Goal: Task Accomplishment & Management: Use online tool/utility

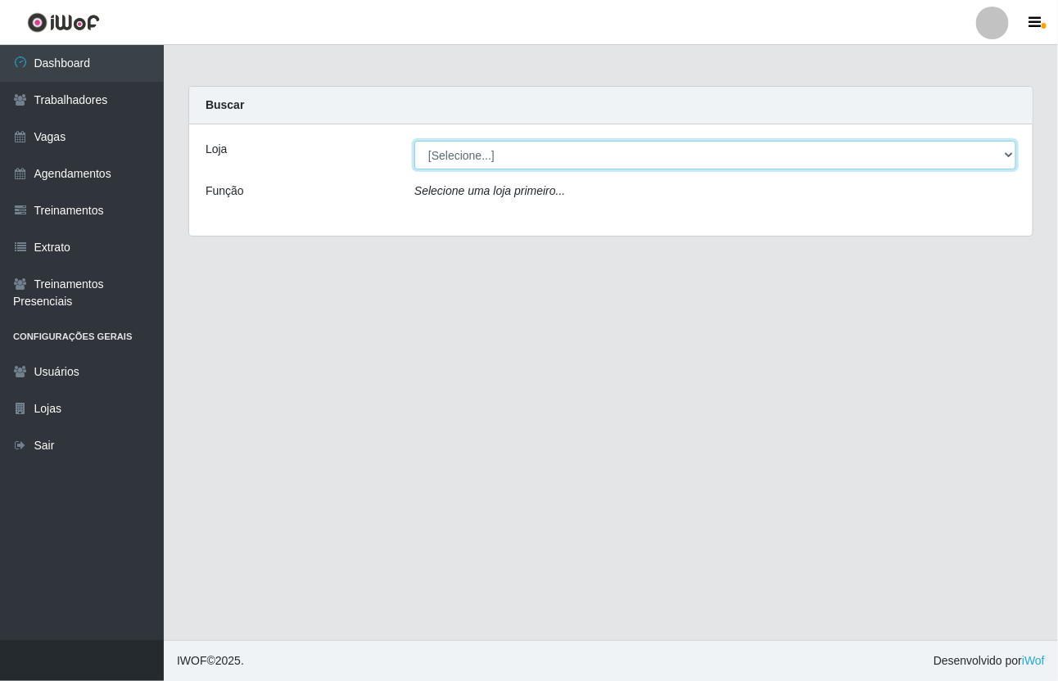
click at [581, 145] on select "[Selecione...] [GEOGRAPHIC_DATA]" at bounding box center [715, 155] width 602 height 29
select select "65"
click at [414, 141] on select "[Selecione...] [GEOGRAPHIC_DATA]" at bounding box center [715, 155] width 602 height 29
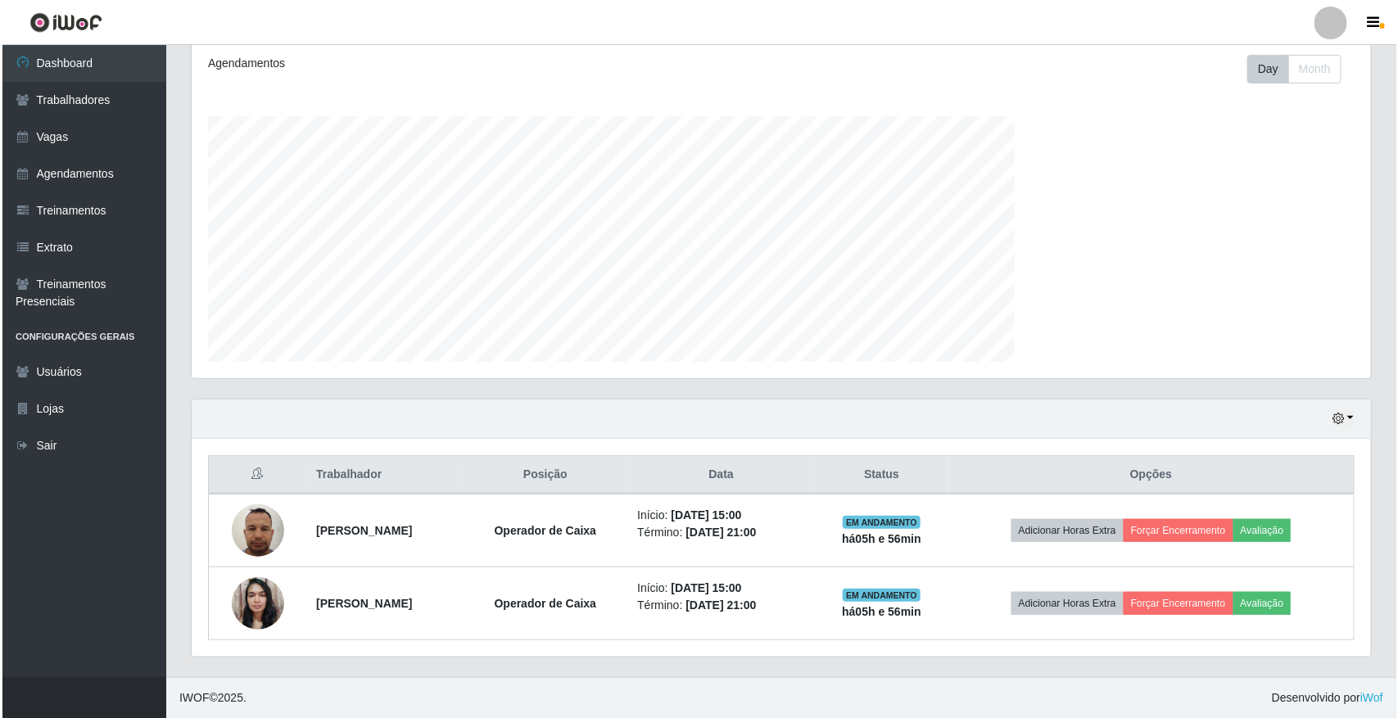
scroll to position [341, 1179]
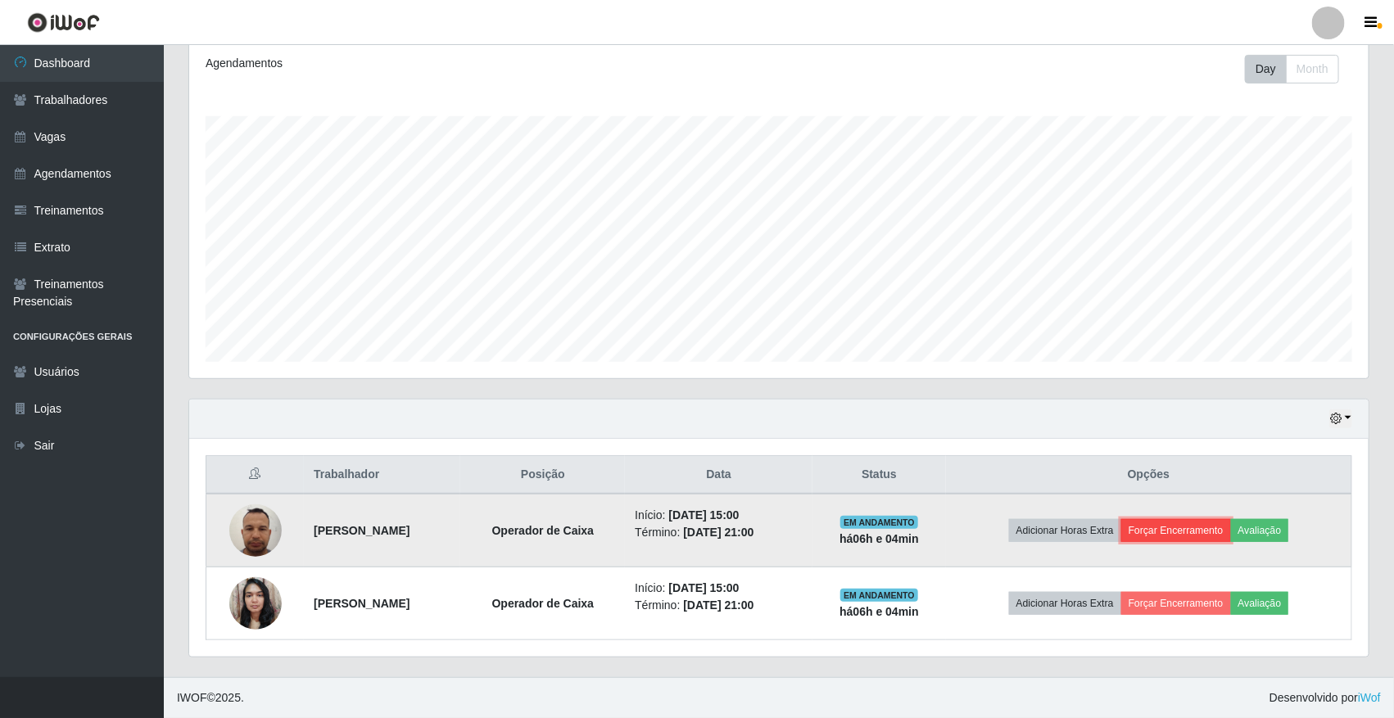
click at [1057, 528] on button "Forçar Encerramento" at bounding box center [1176, 530] width 110 height 23
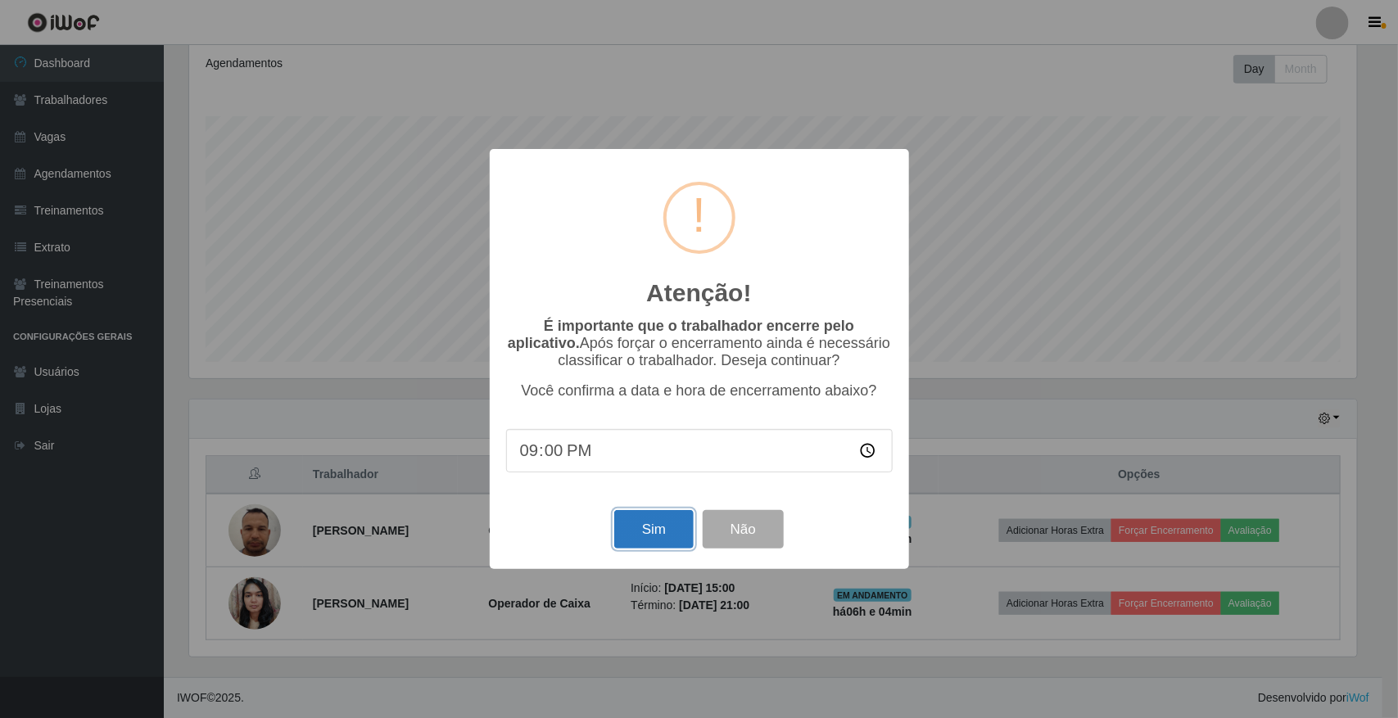
click at [659, 532] on button "Sim" at bounding box center [653, 529] width 79 height 38
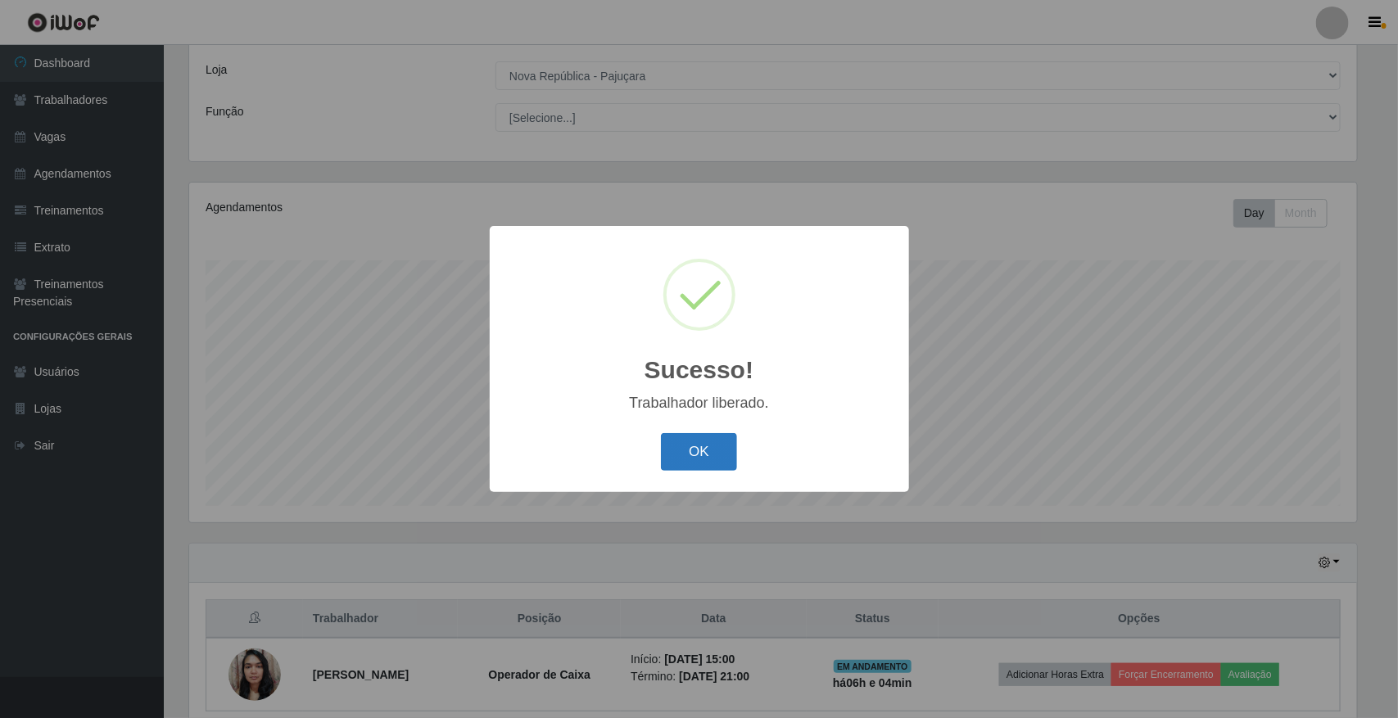
click at [684, 463] on button "OK" at bounding box center [699, 452] width 76 height 38
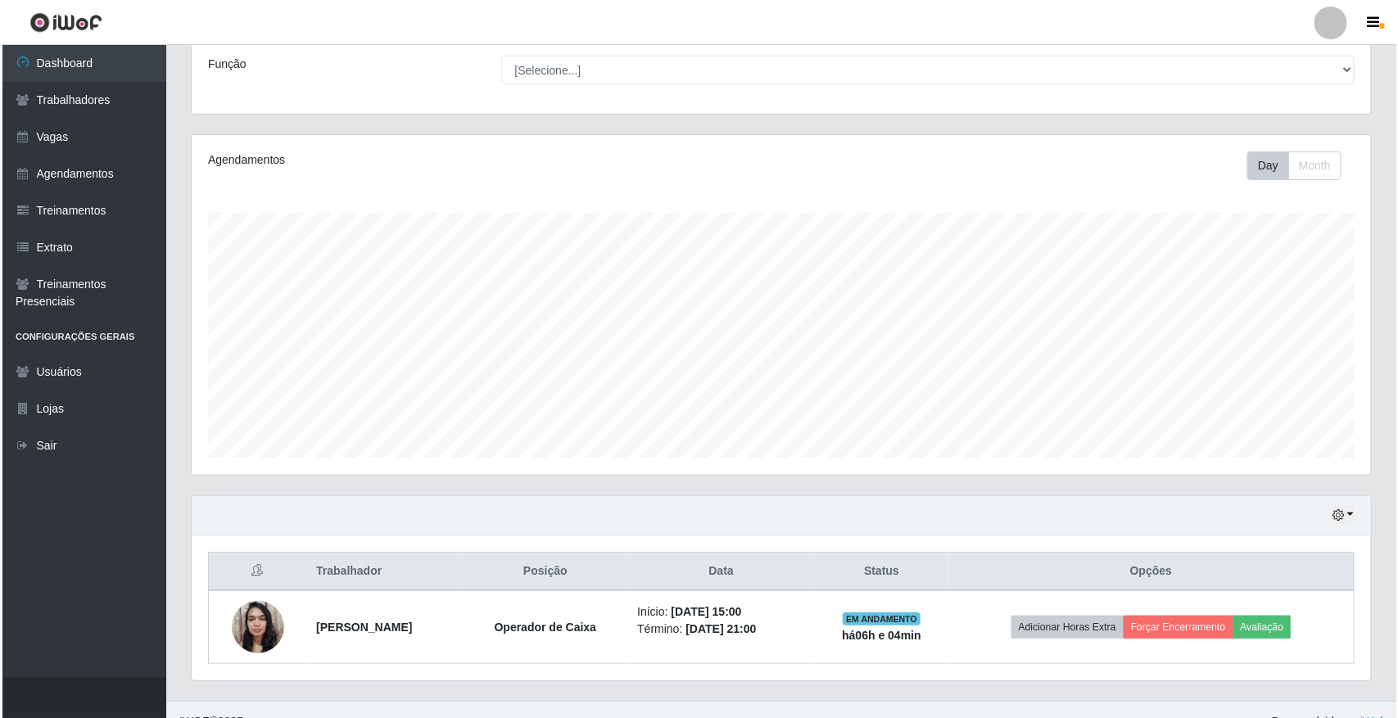
scroll to position [152, 0]
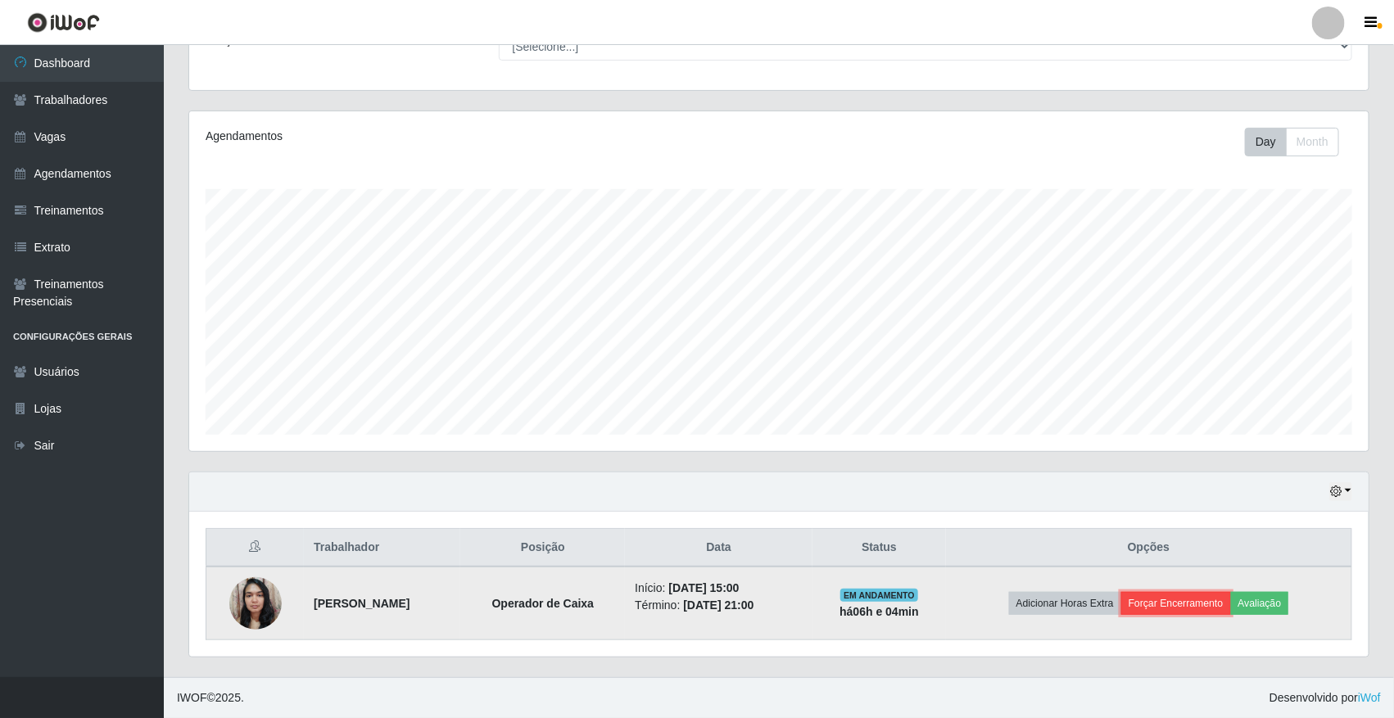
click at [1057, 600] on button "Forçar Encerramento" at bounding box center [1176, 603] width 110 height 23
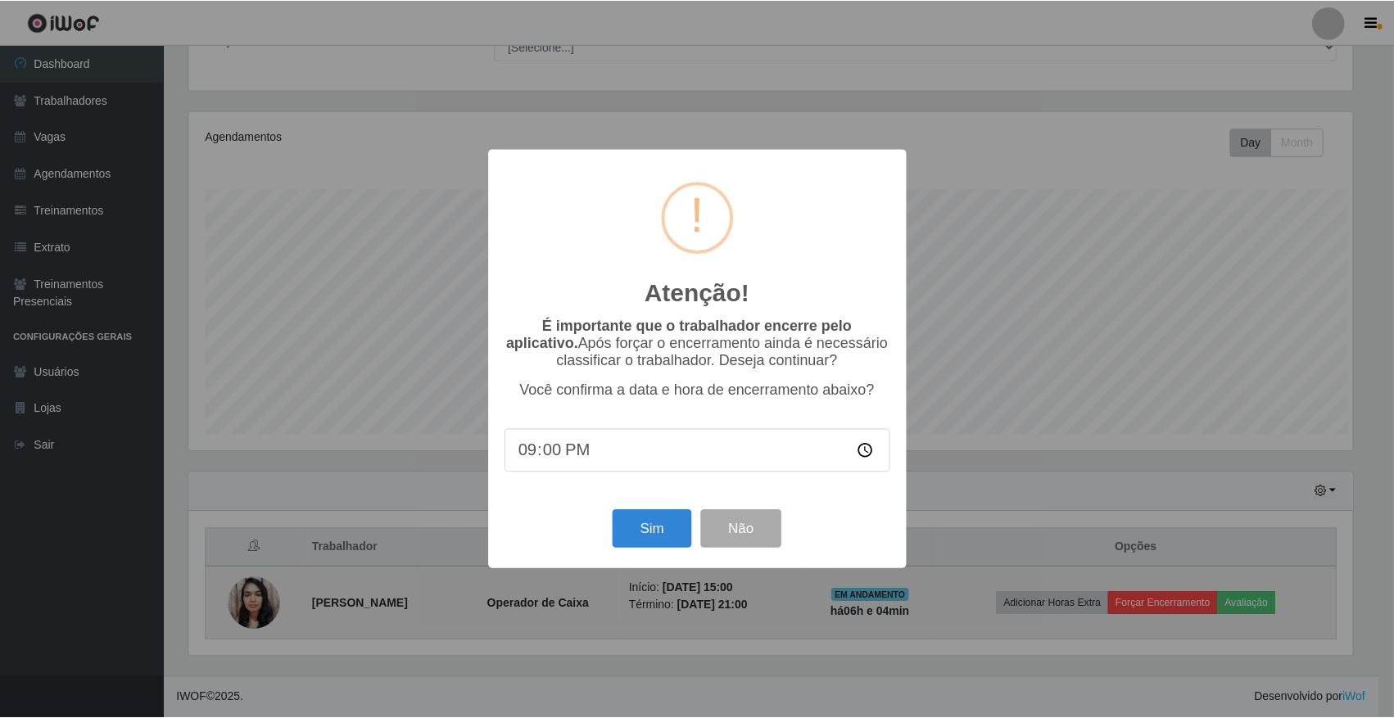
scroll to position [341, 1168]
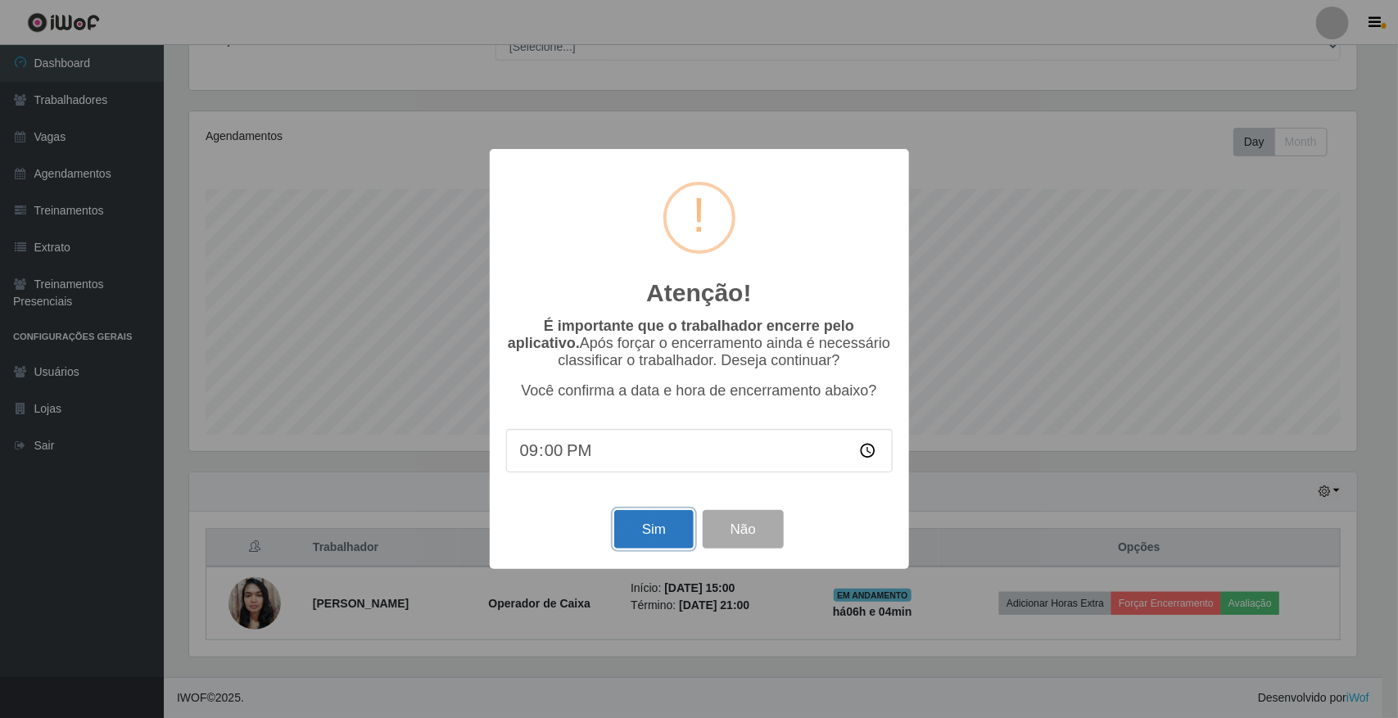
click at [649, 541] on button "Sim" at bounding box center [653, 529] width 79 height 38
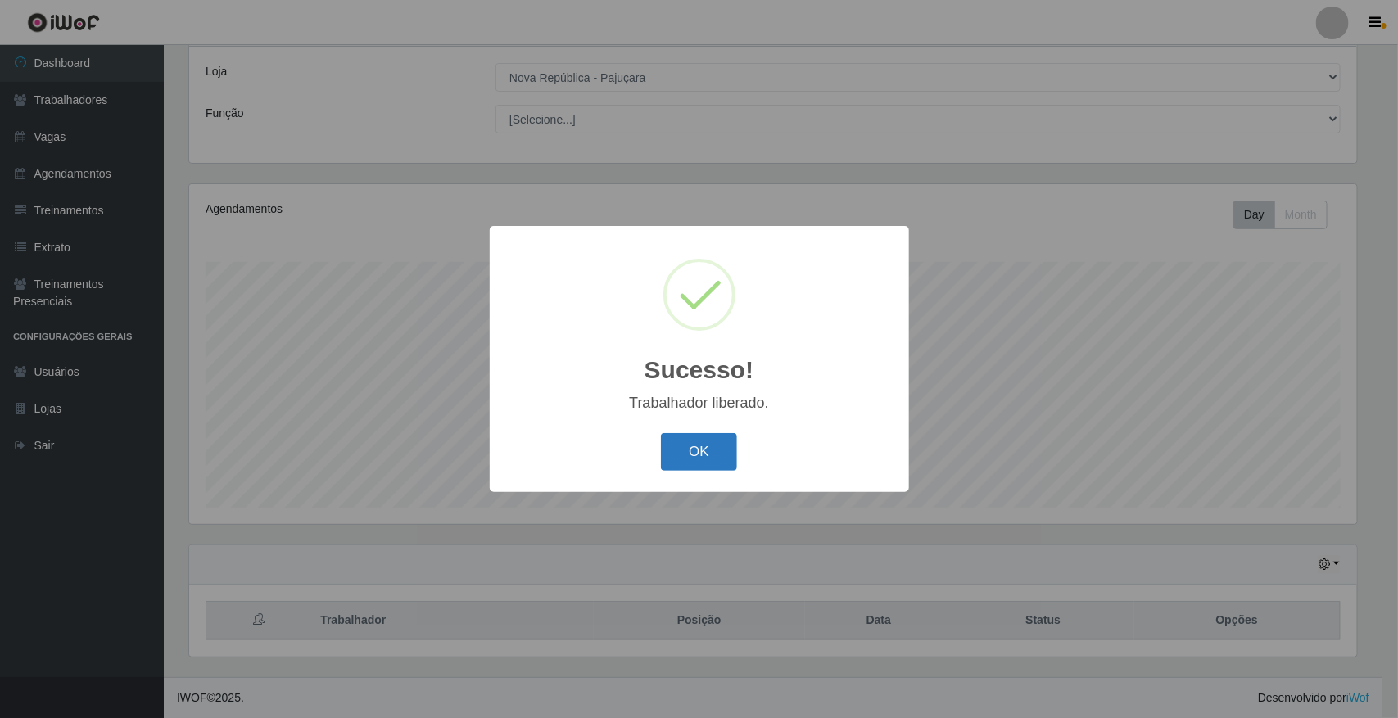
click at [705, 450] on button "OK" at bounding box center [699, 452] width 76 height 38
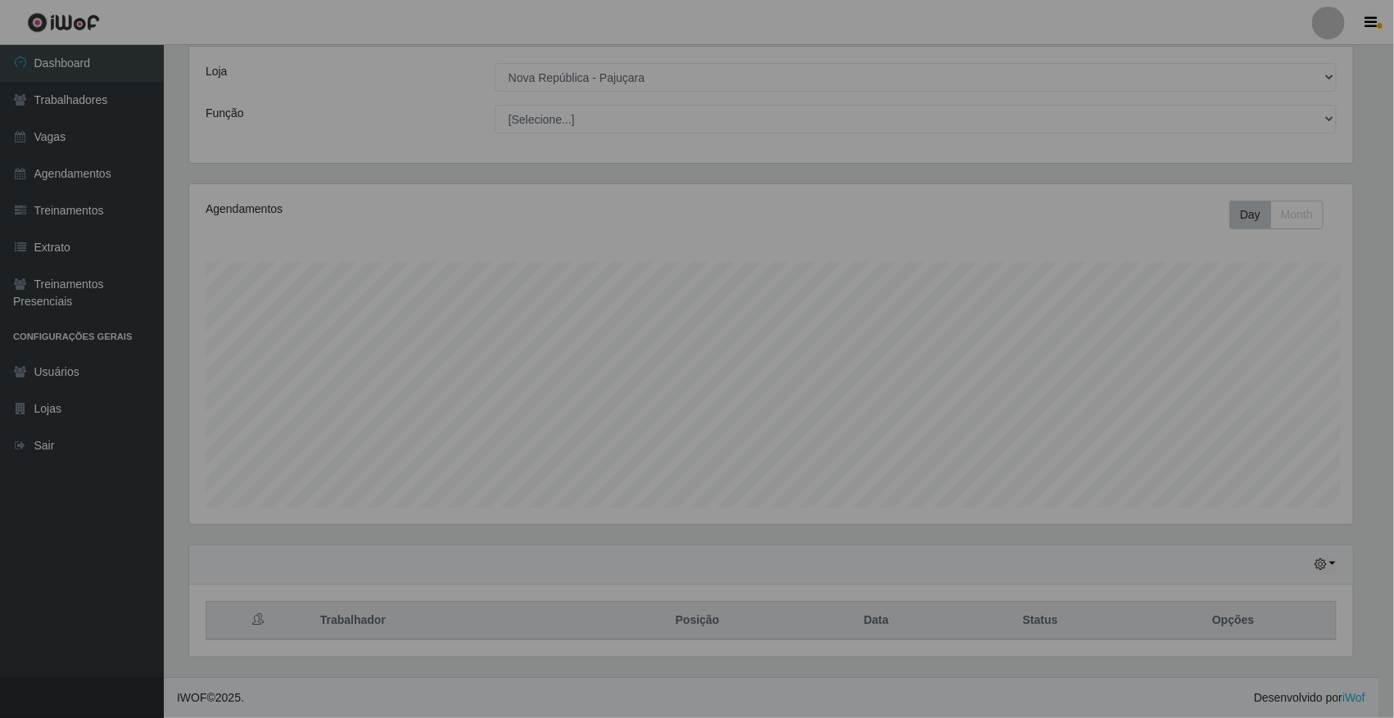
scroll to position [341, 1179]
